Goal: Task Accomplishment & Management: Complete application form

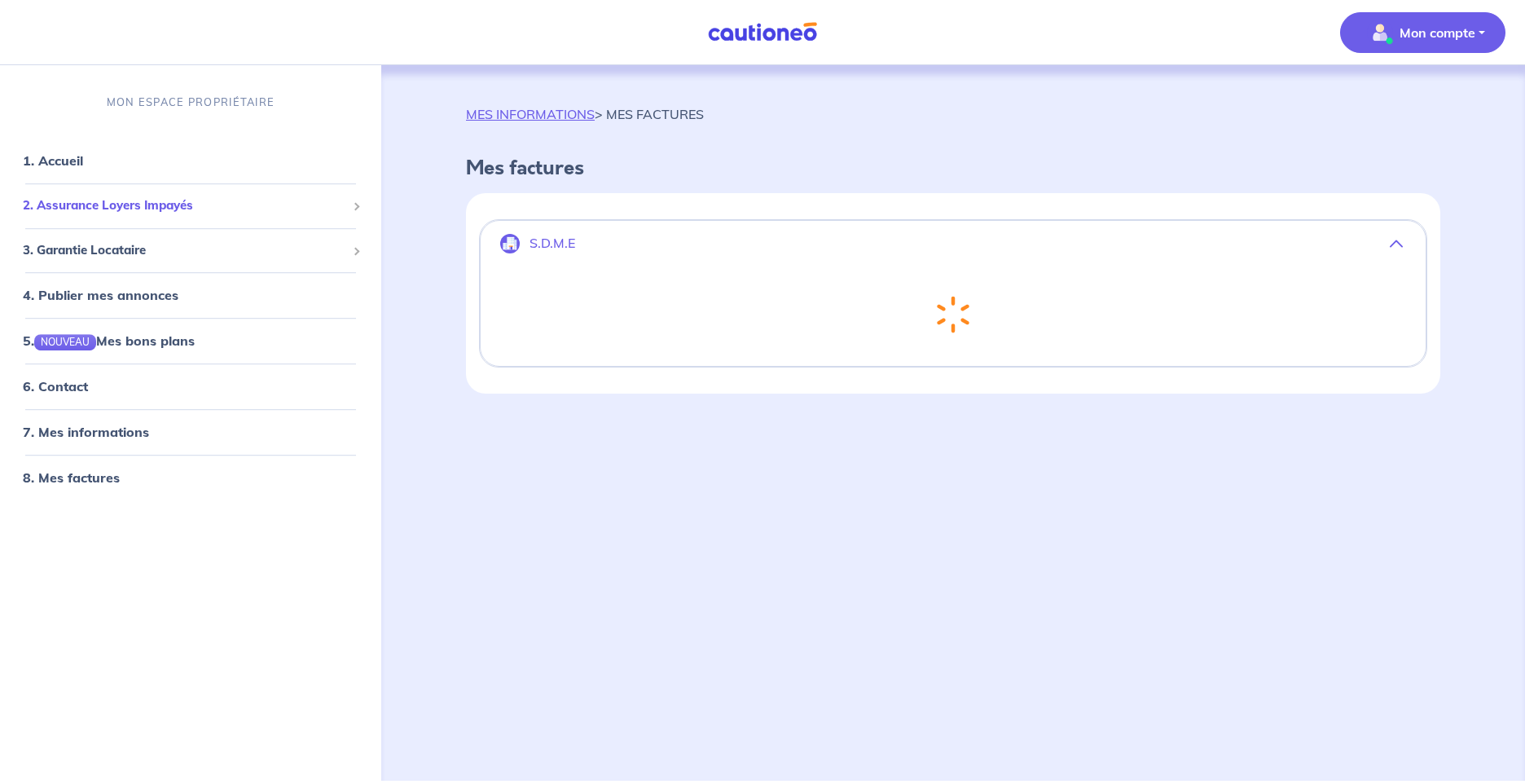
click at [105, 198] on span "2. Assurance Loyers Impayés" at bounding box center [184, 205] width 324 height 19
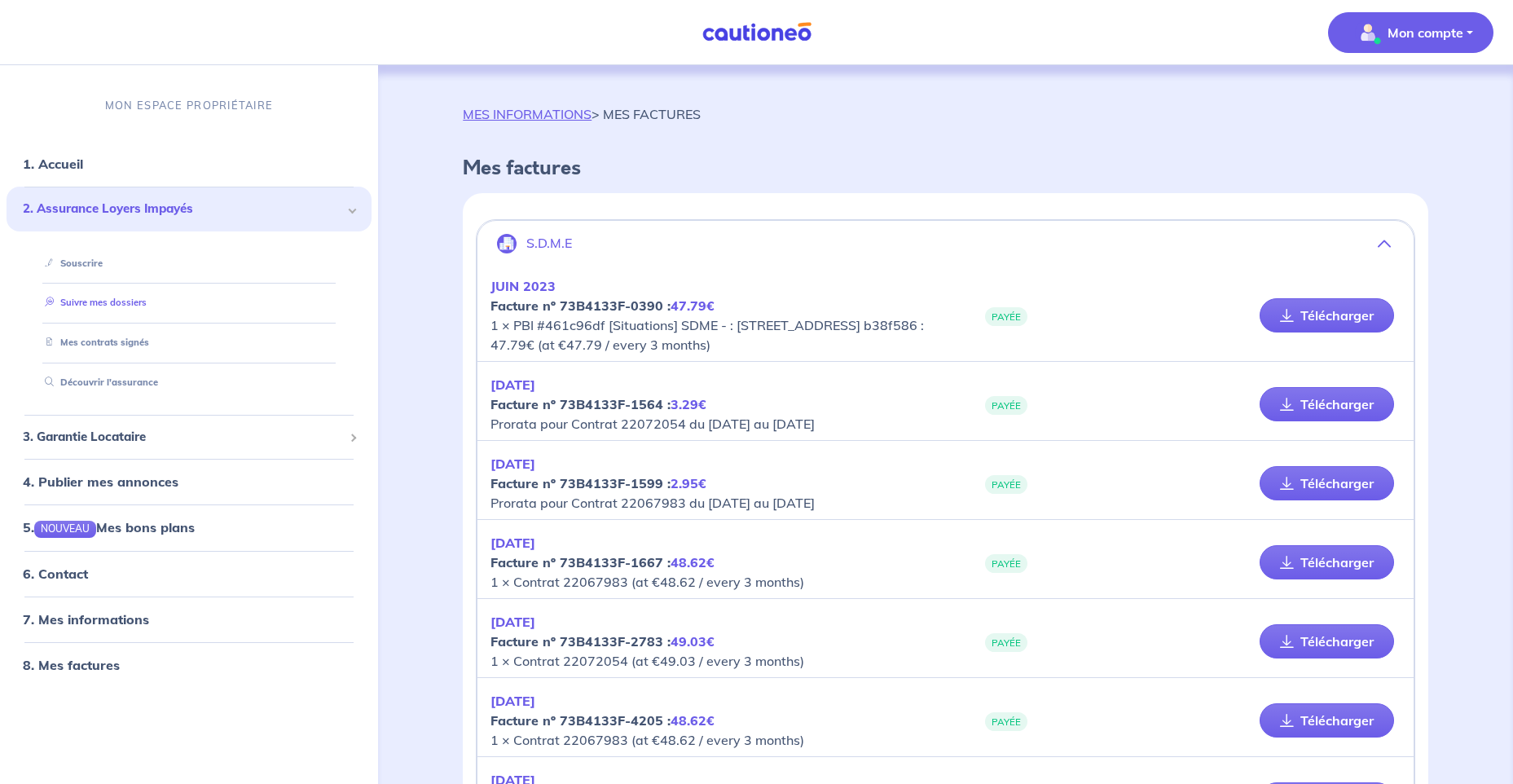
click at [120, 302] on link "Suivre mes dossiers" at bounding box center [92, 302] width 109 height 11
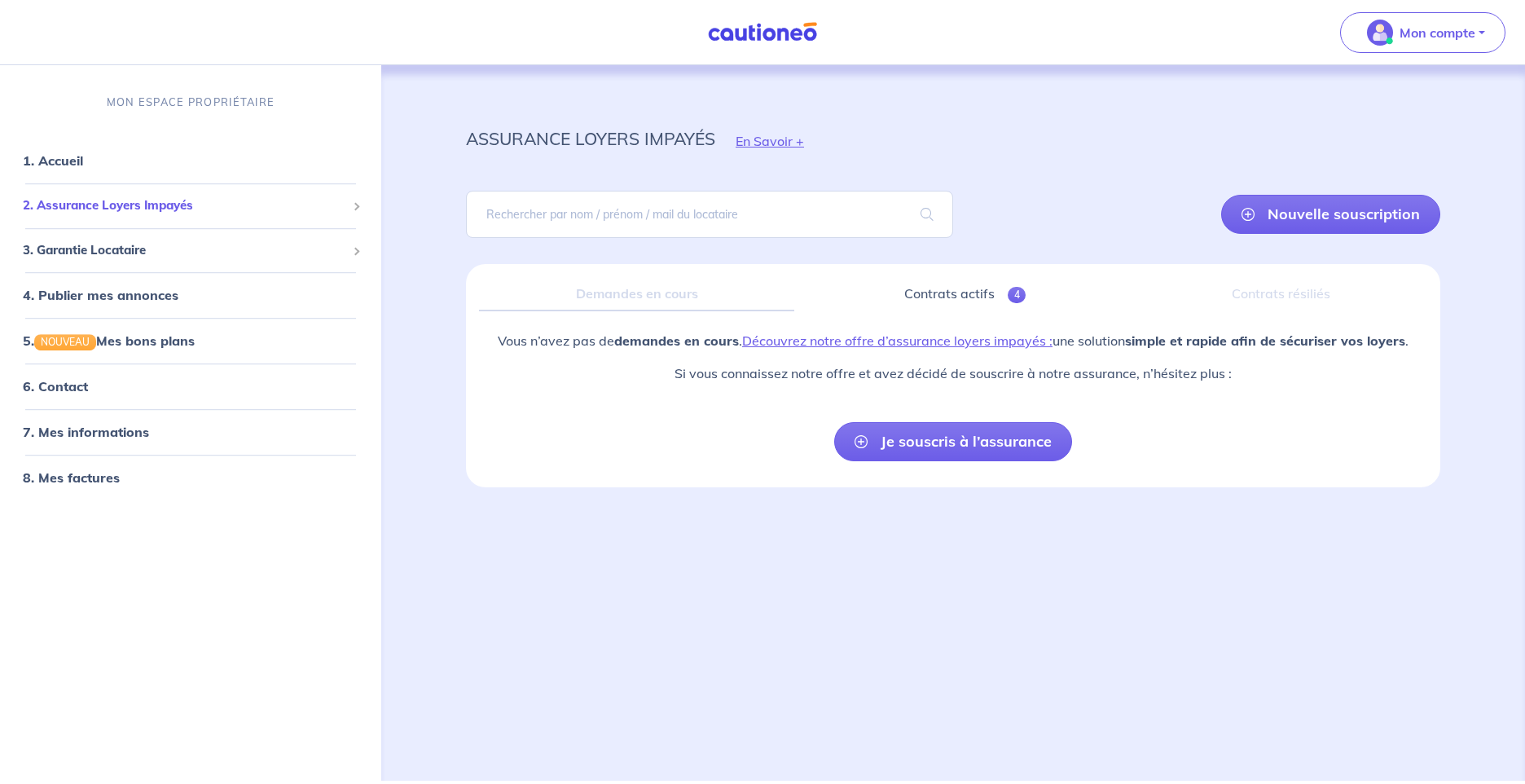
click at [125, 208] on span "2. Assurance Loyers Impayés" at bounding box center [184, 205] width 324 height 19
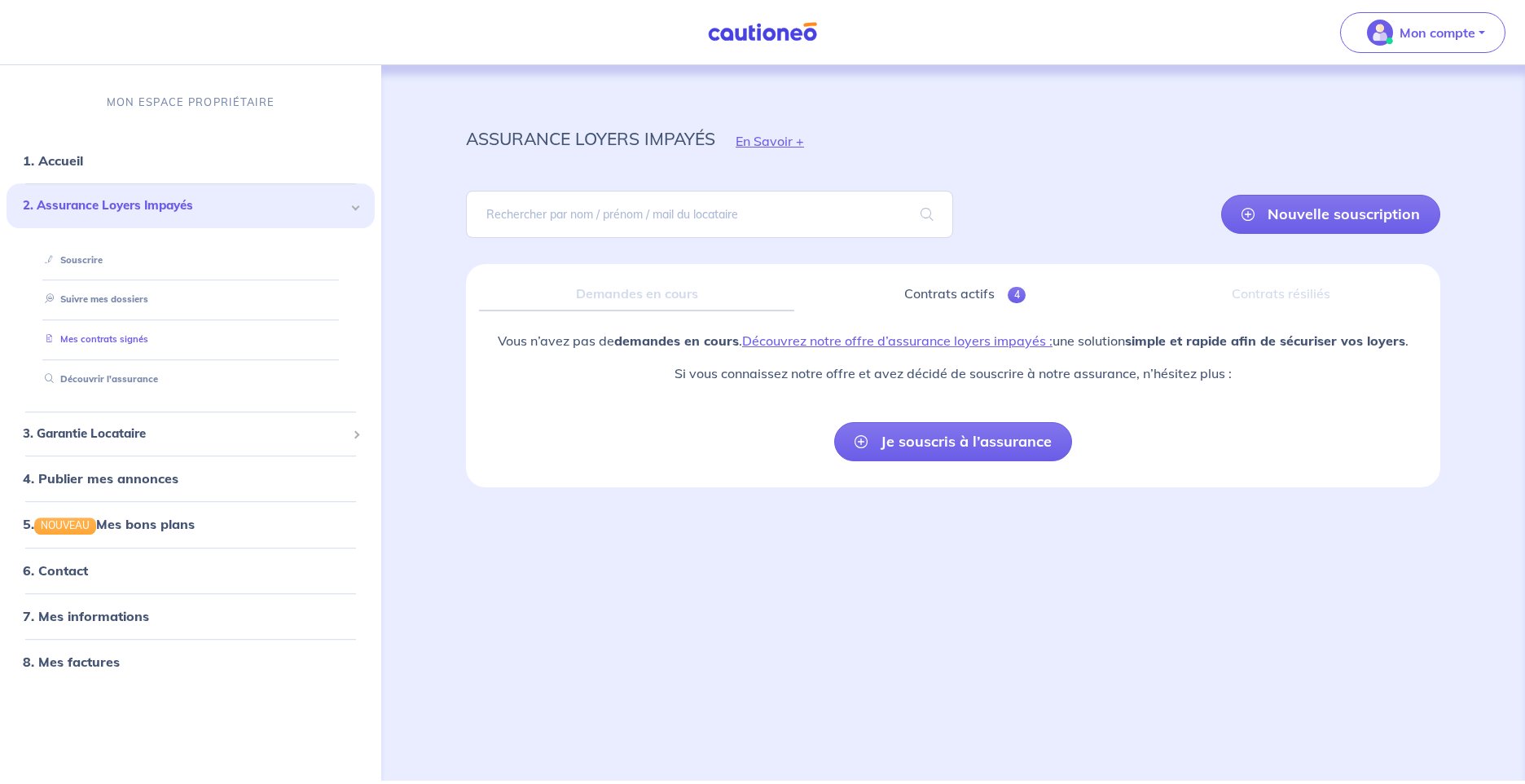
click at [118, 333] on link "Mes contrats signés" at bounding box center [93, 339] width 110 height 11
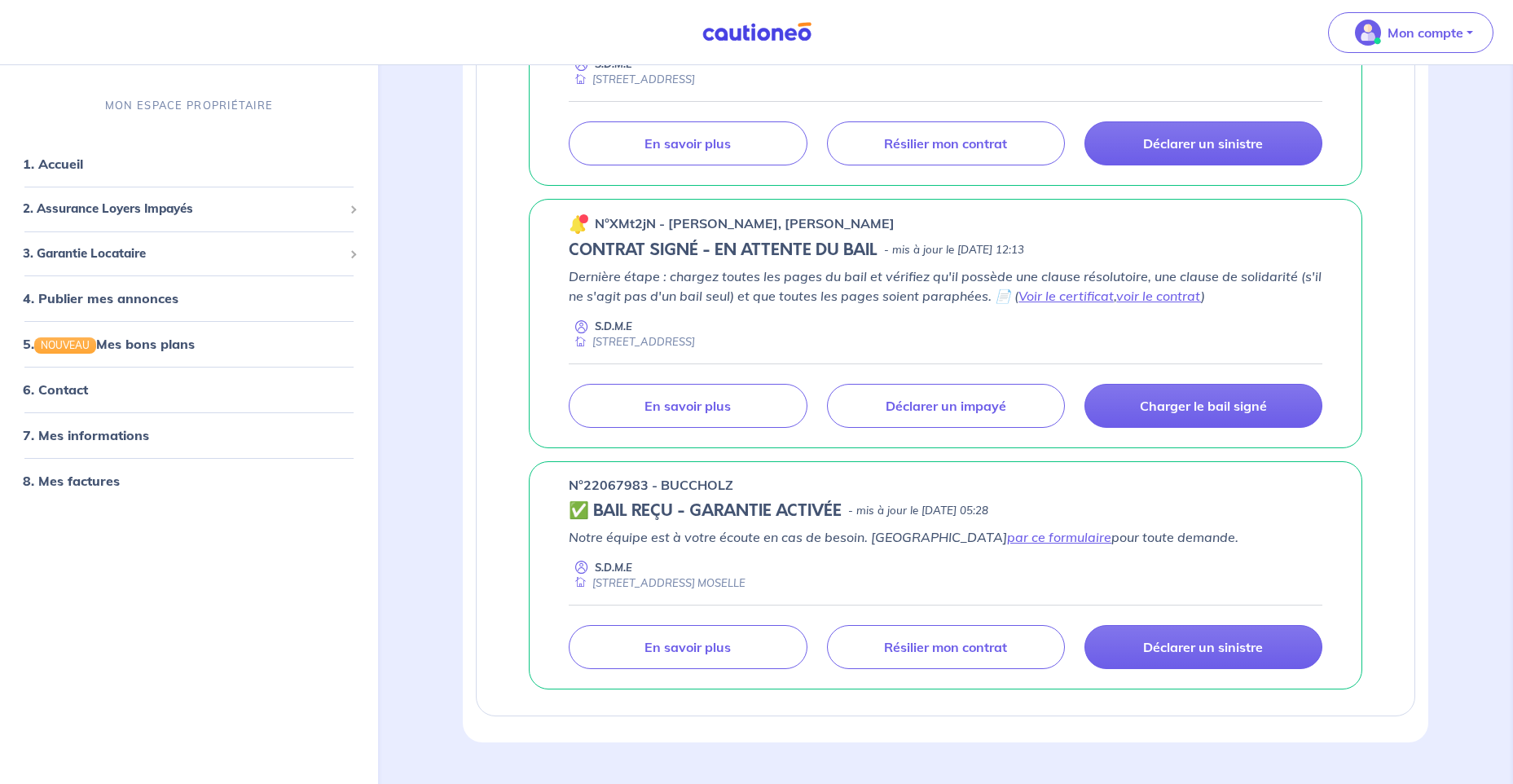
scroll to position [748, 0]
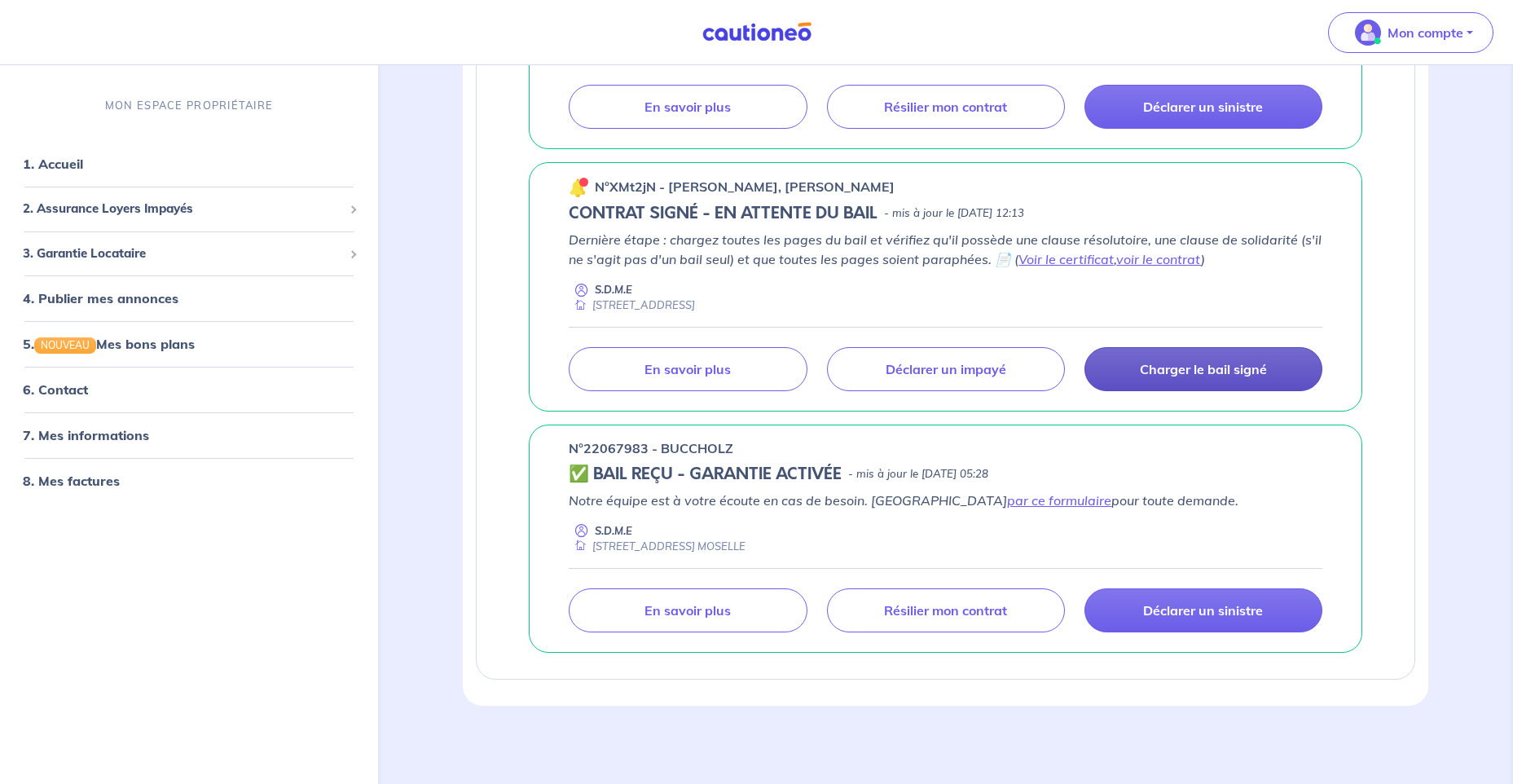
click at [1232, 363] on p "Charger le bail signé" at bounding box center [1203, 369] width 127 height 16
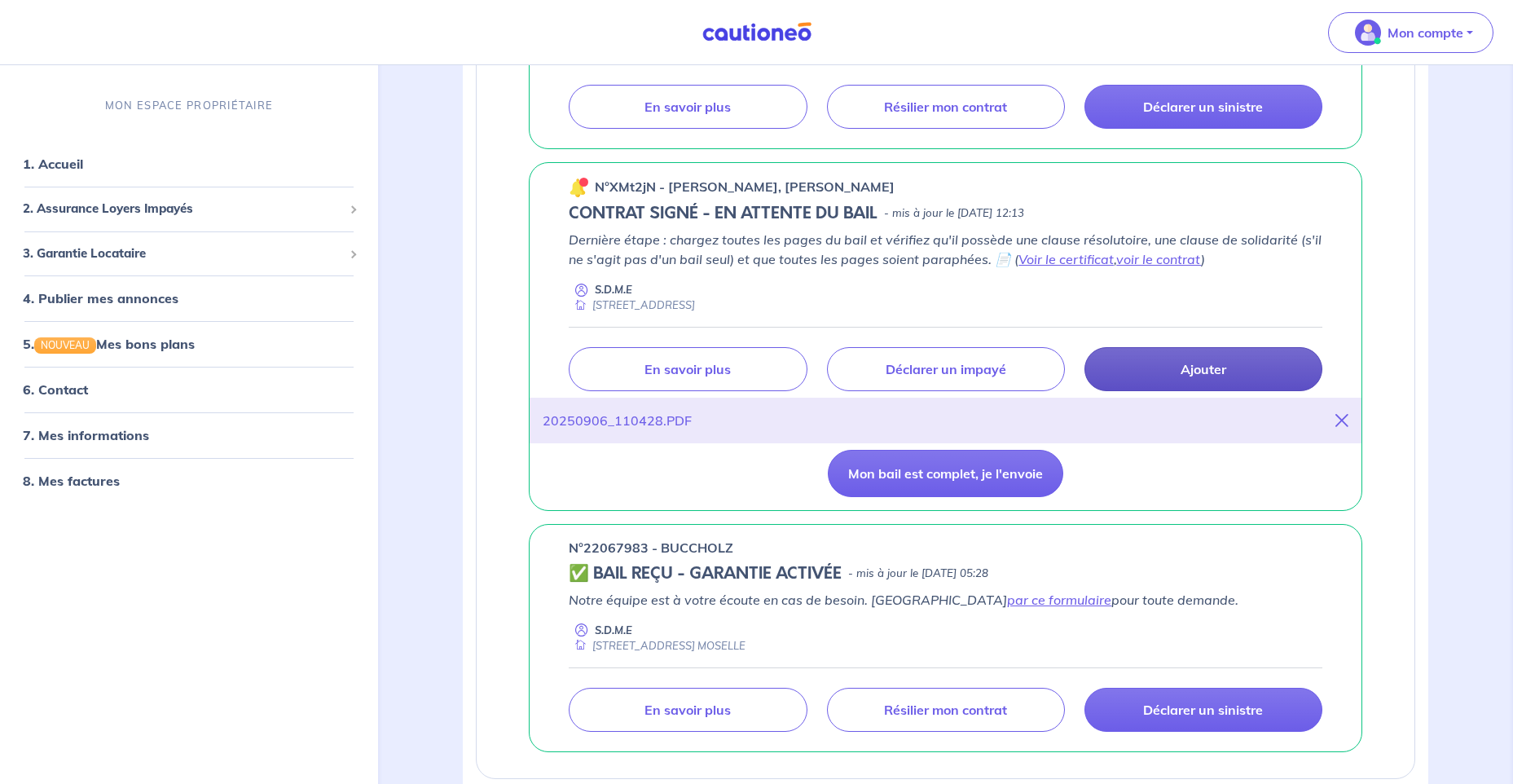
click at [1214, 369] on p "Ajouter" at bounding box center [1203, 369] width 46 height 16
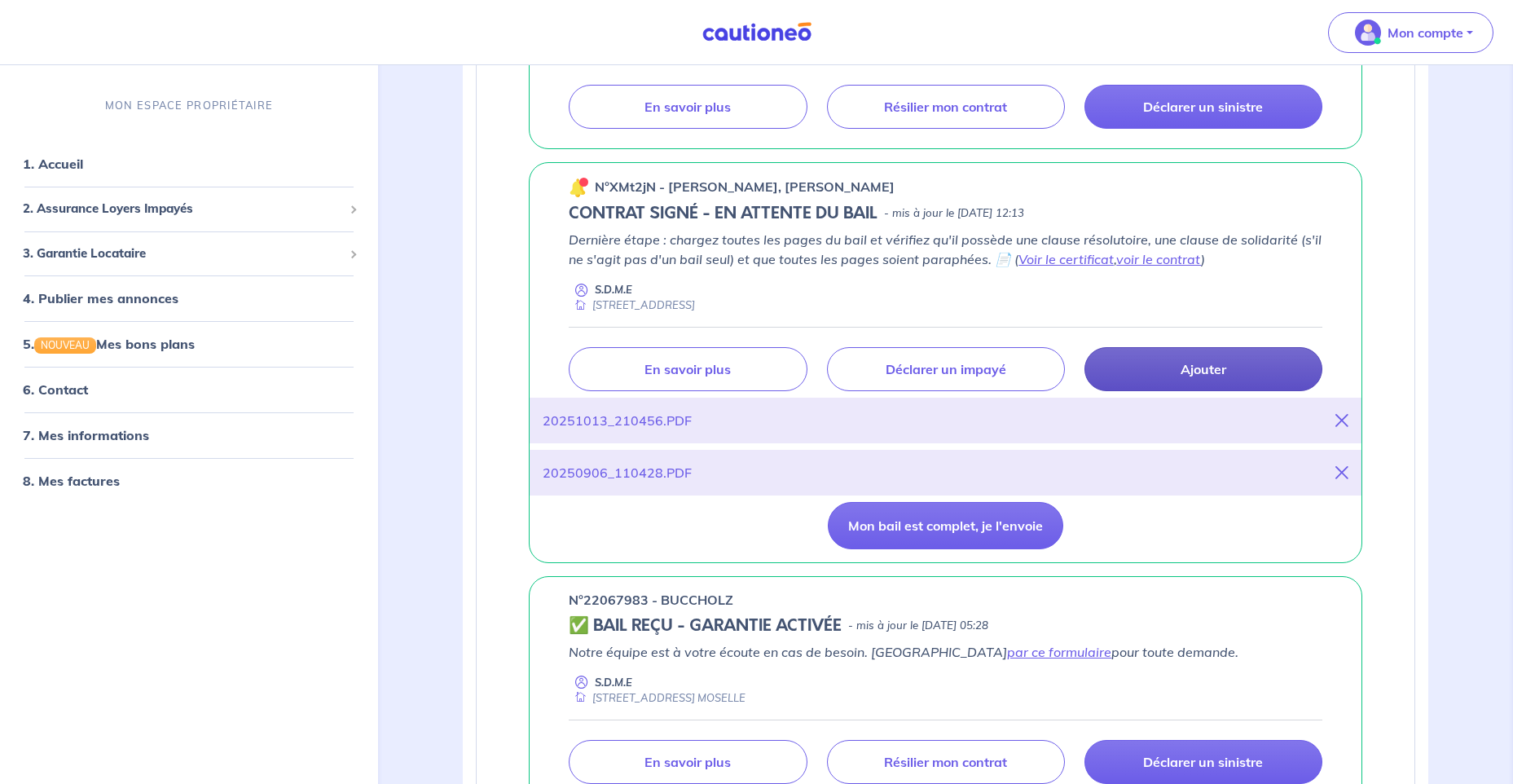
click at [1341, 414] on icon at bounding box center [1342, 420] width 13 height 13
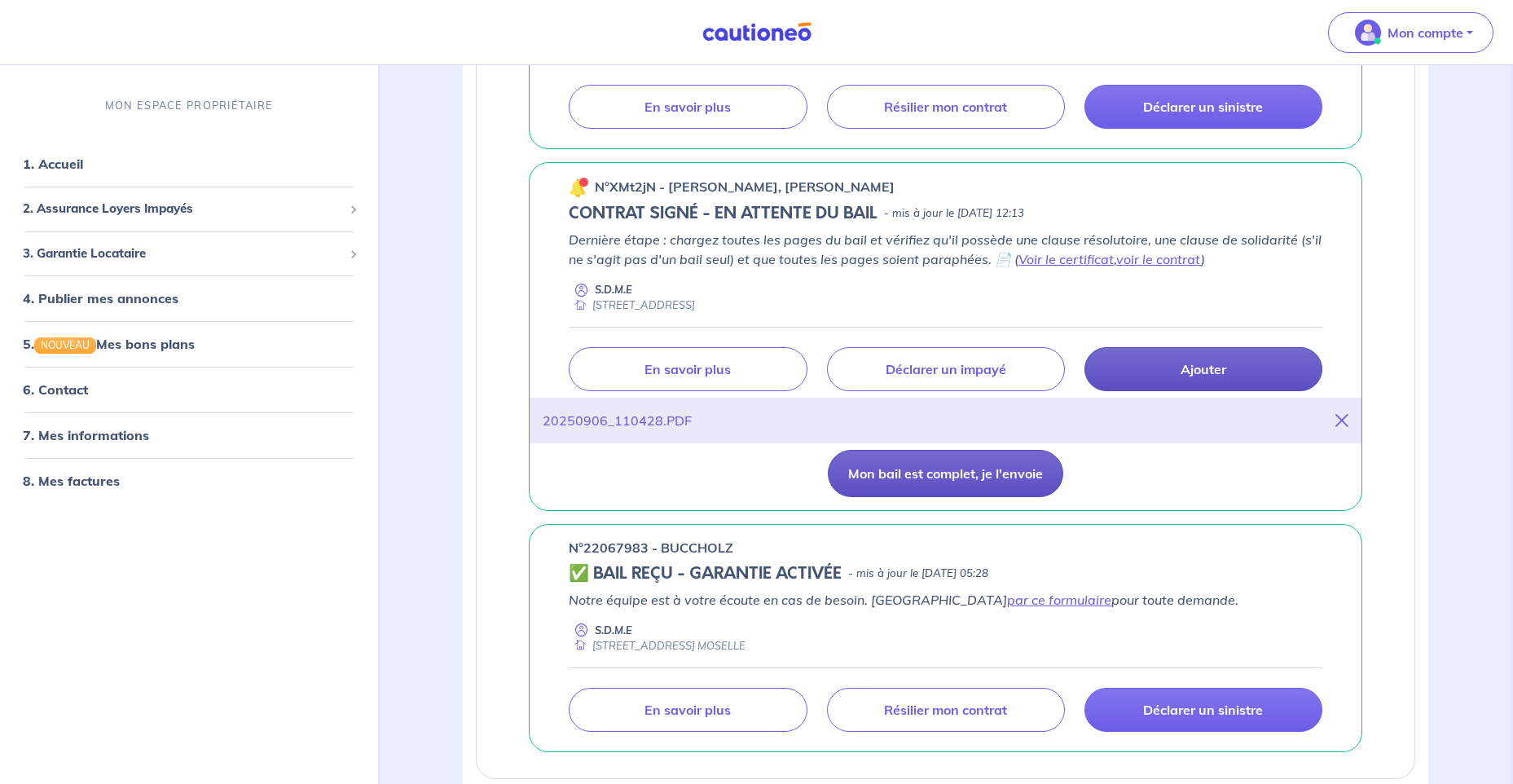
click at [952, 475] on button "Mon bail est complet, je l'envoie" at bounding box center [945, 474] width 236 height 48
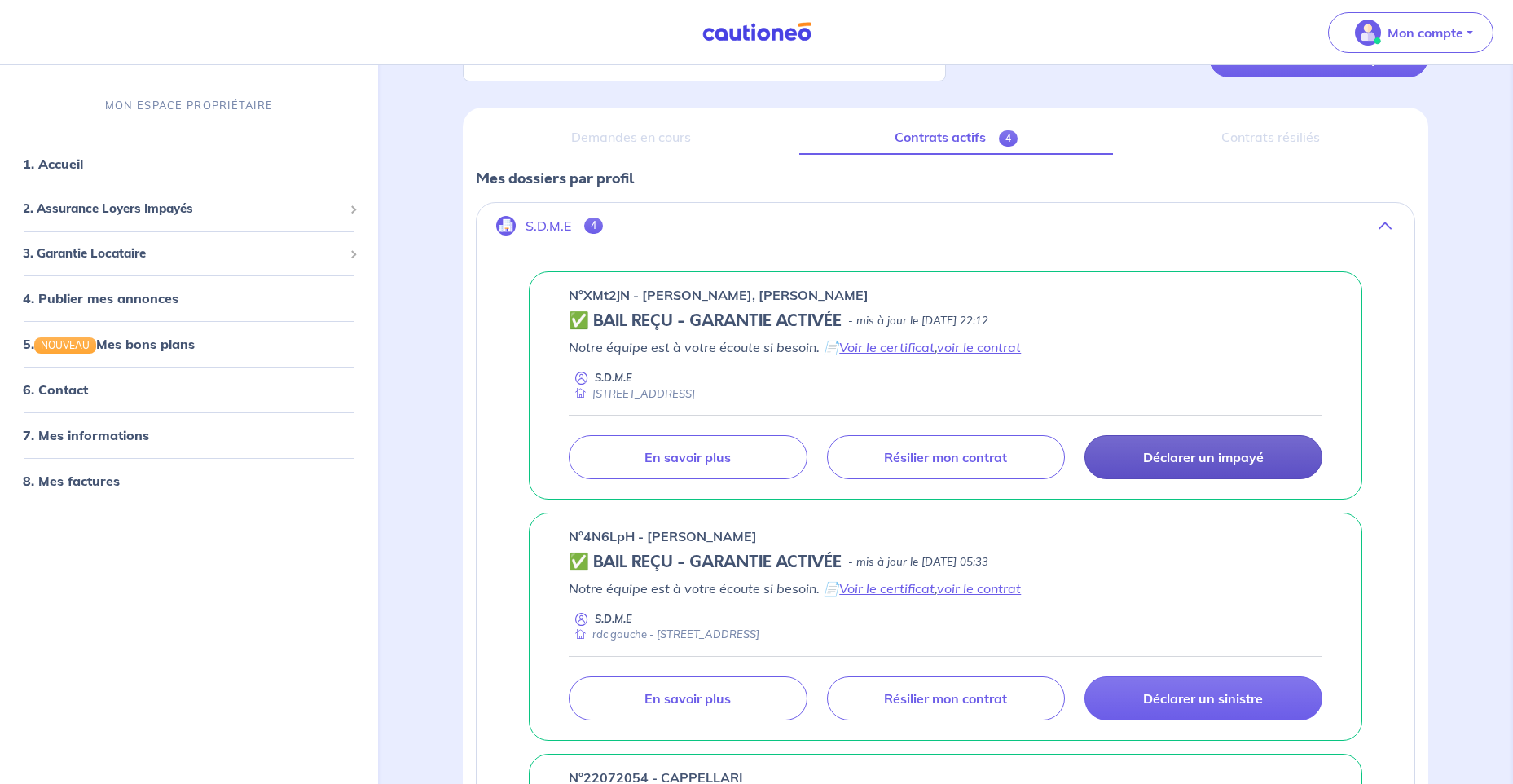
scroll to position [0, 0]
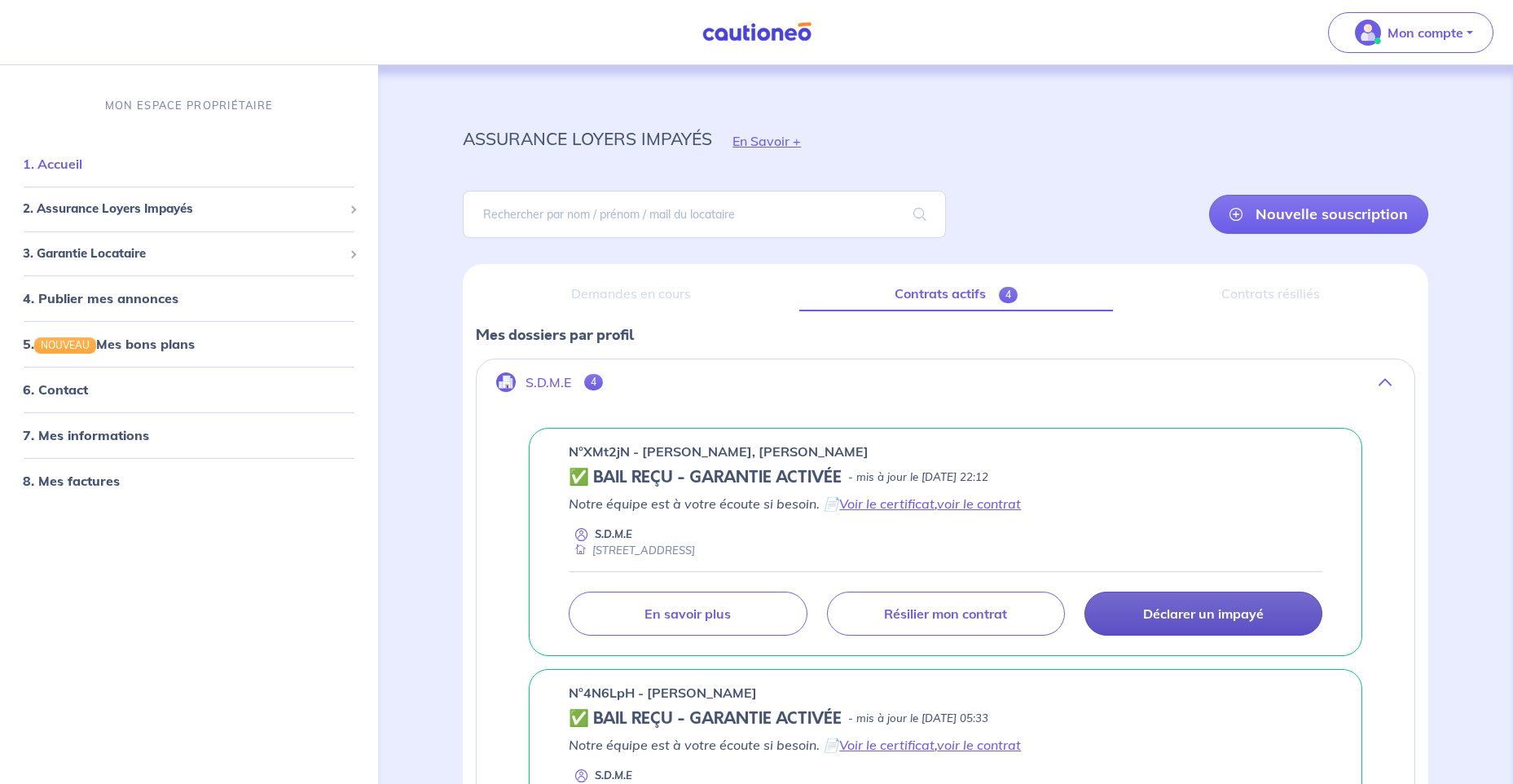
click at [59, 160] on link "1. Accueil" at bounding box center [52, 163] width 59 height 16
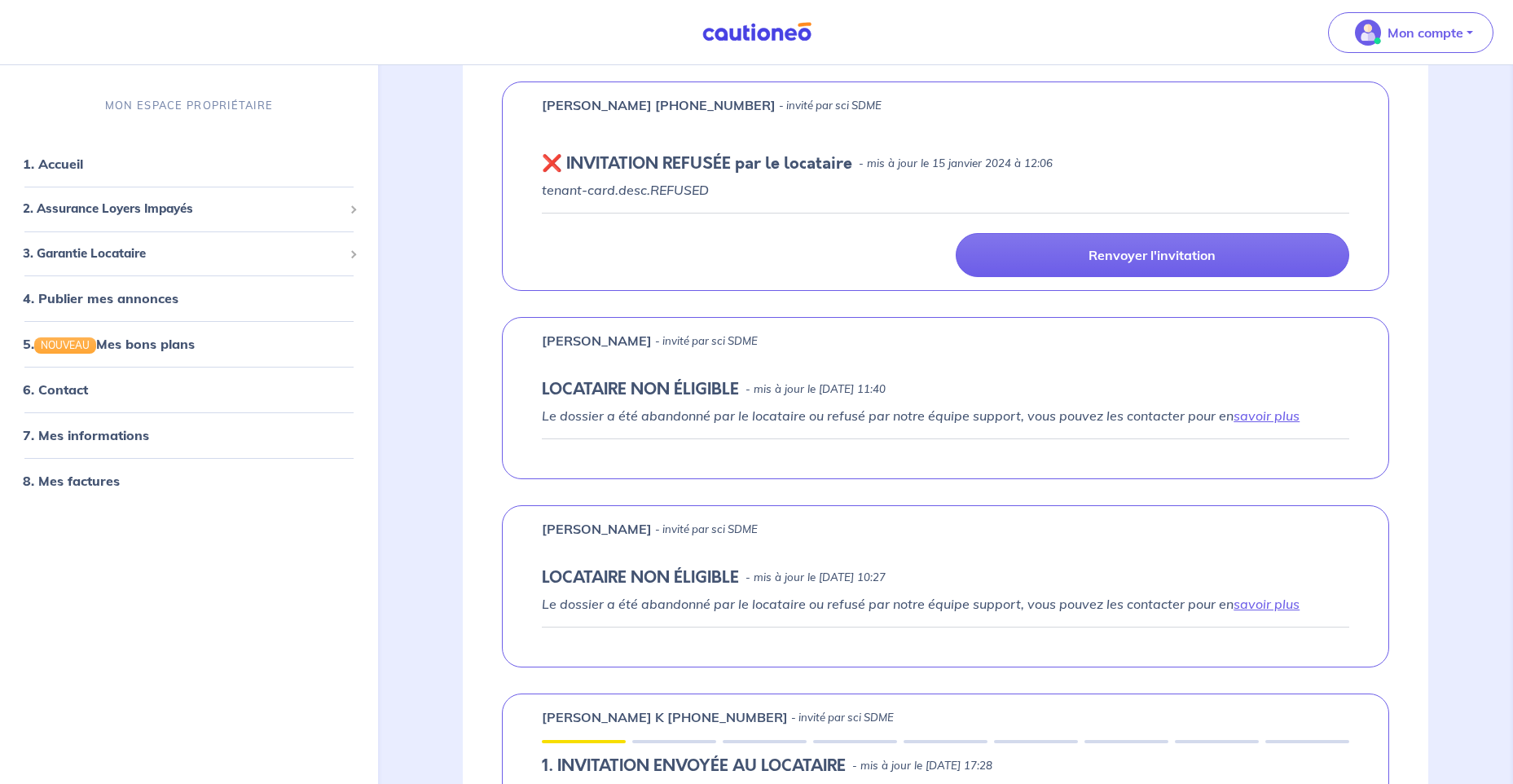
scroll to position [733, 0]
